Goal: Communication & Community: Answer question/provide support

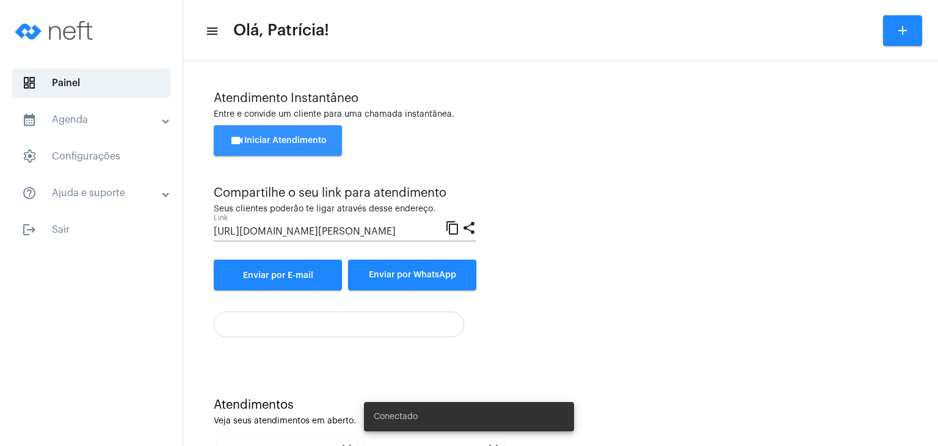
click at [326, 137] on button "videocam Iniciar Atendimento" at bounding box center [278, 140] width 128 height 31
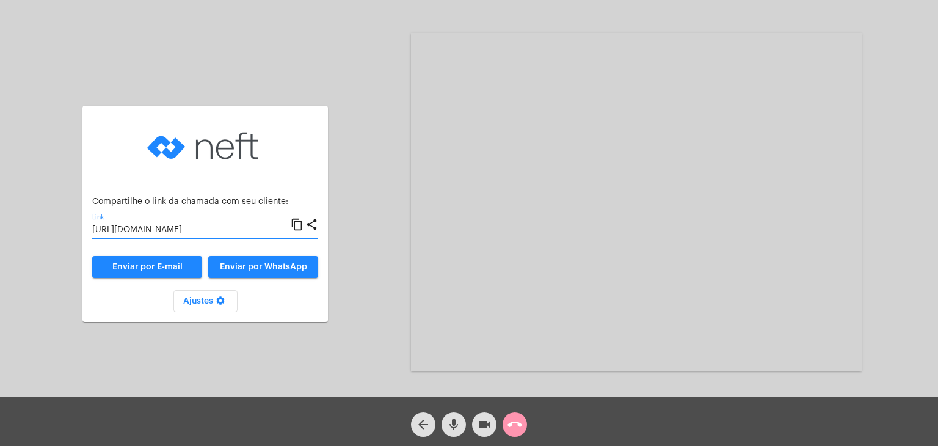
click at [163, 231] on input "[URL][DOMAIN_NAME]" at bounding box center [191, 230] width 198 height 10
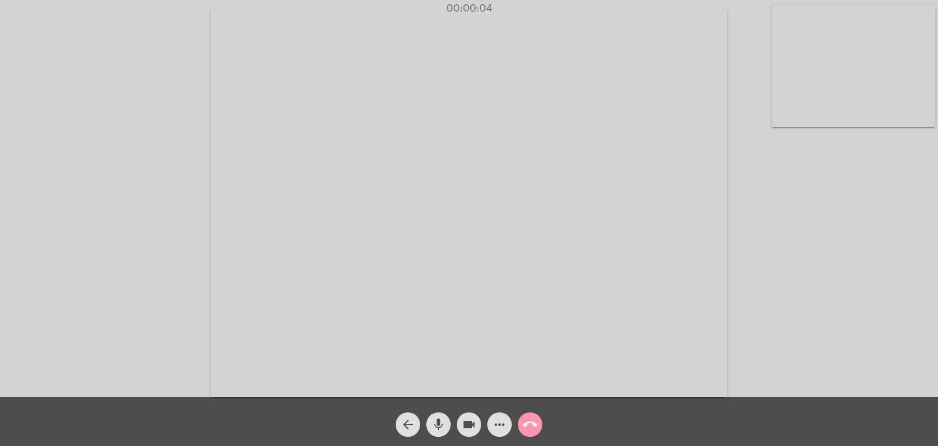
click at [801, 95] on video at bounding box center [853, 66] width 163 height 122
click at [647, 146] on video at bounding box center [593, 202] width 517 height 388
